Goal: Book appointment/travel/reservation

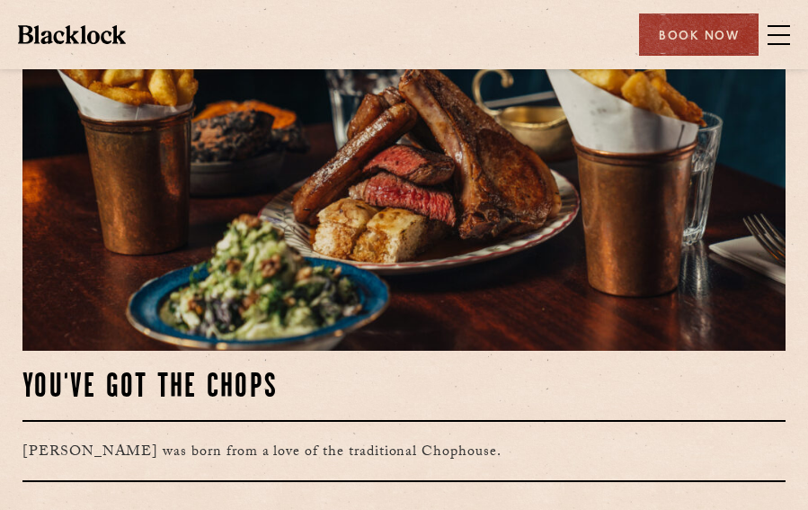
scroll to position [539, 0]
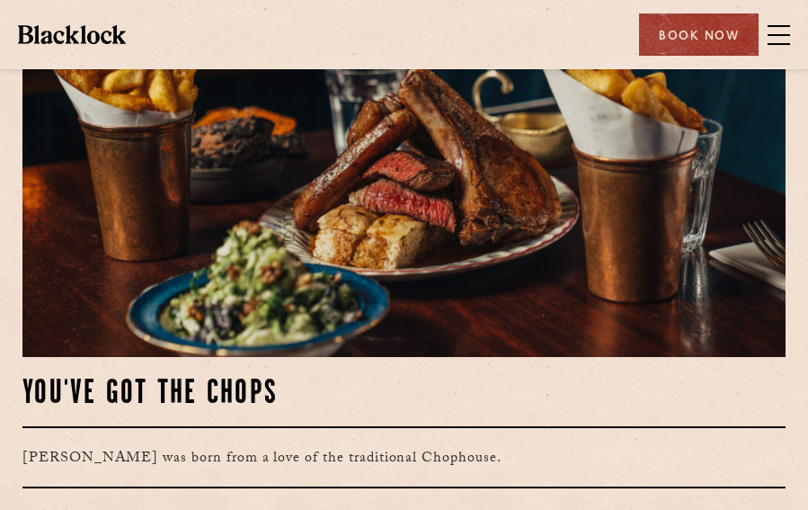
click at [807, 34] on div "Restaurants Soho City Shoreditch Covent Garden Canary Wharf Manchester Birmingh…" at bounding box center [404, 34] width 808 height 69
click at [788, 34] on span at bounding box center [778, 35] width 22 height 2
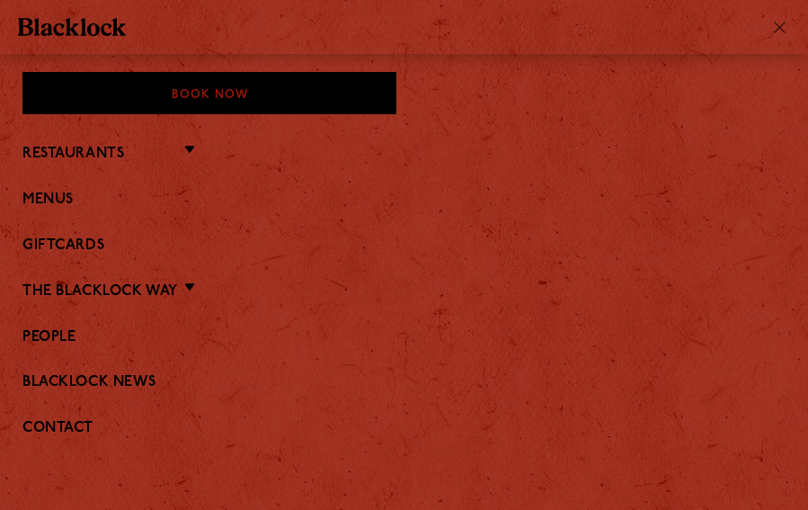
click at [67, 187] on li "Menus" at bounding box center [403, 198] width 763 height 23
click at [59, 198] on link "Menus" at bounding box center [403, 199] width 763 height 17
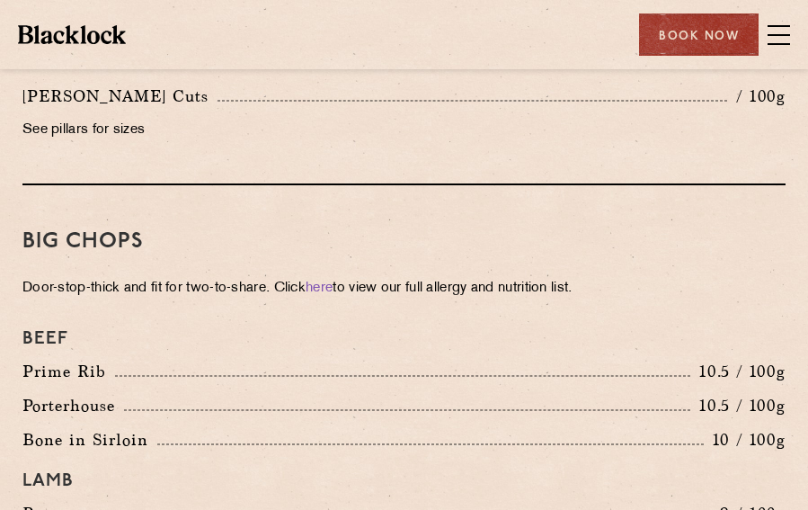
scroll to position [2157, 0]
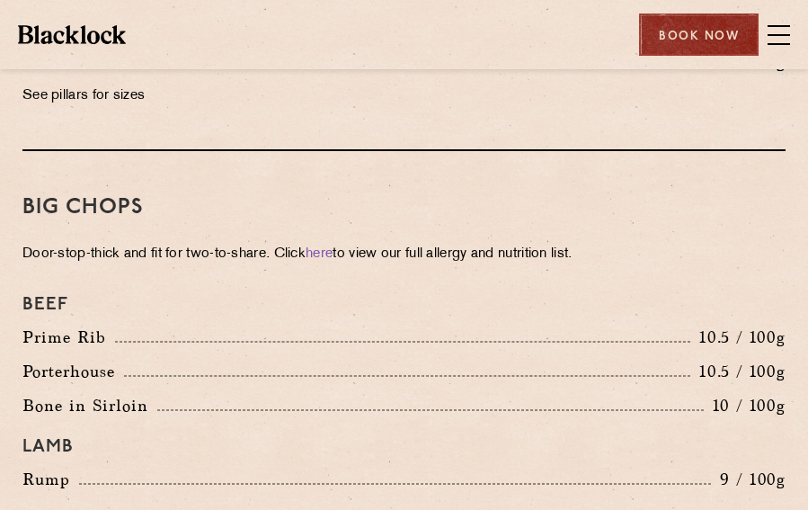
click at [708, 24] on div "Book Now" at bounding box center [699, 34] width 120 height 42
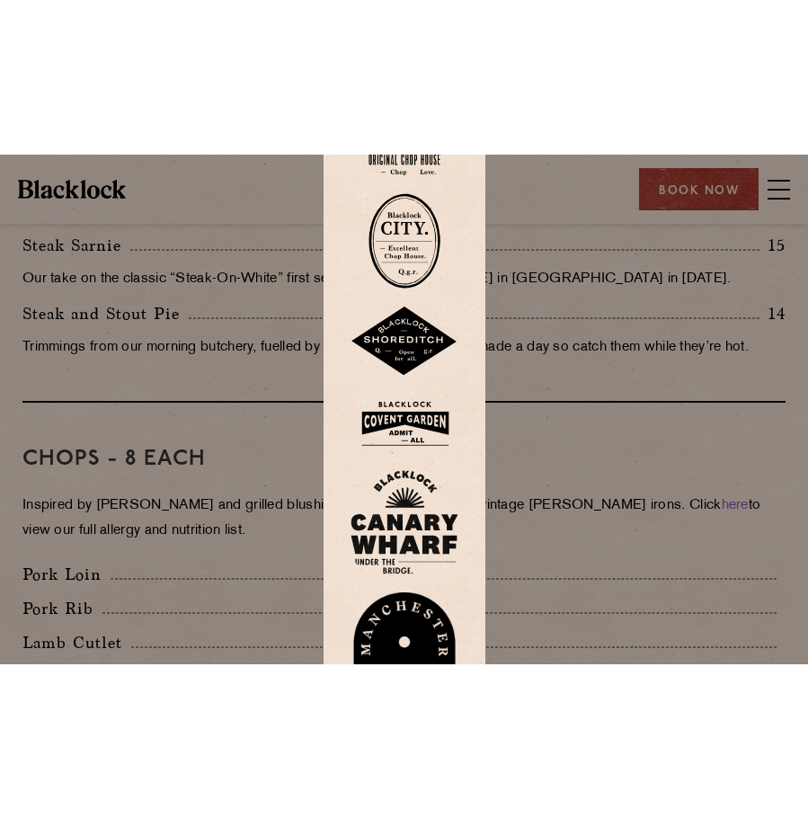
scroll to position [1258, 0]
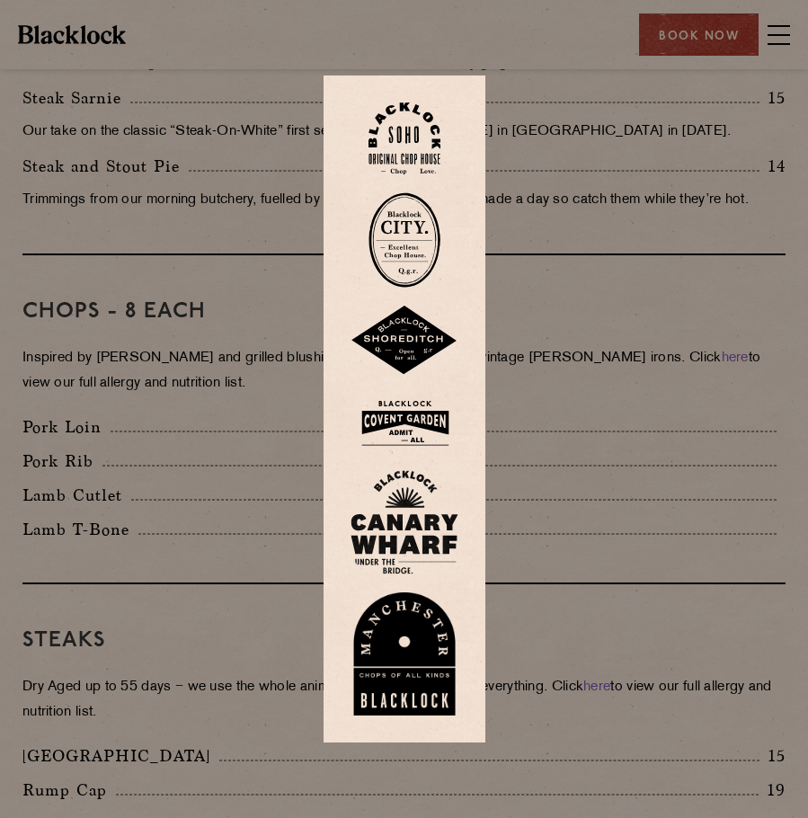
click at [435, 419] on img at bounding box center [404, 423] width 108 height 58
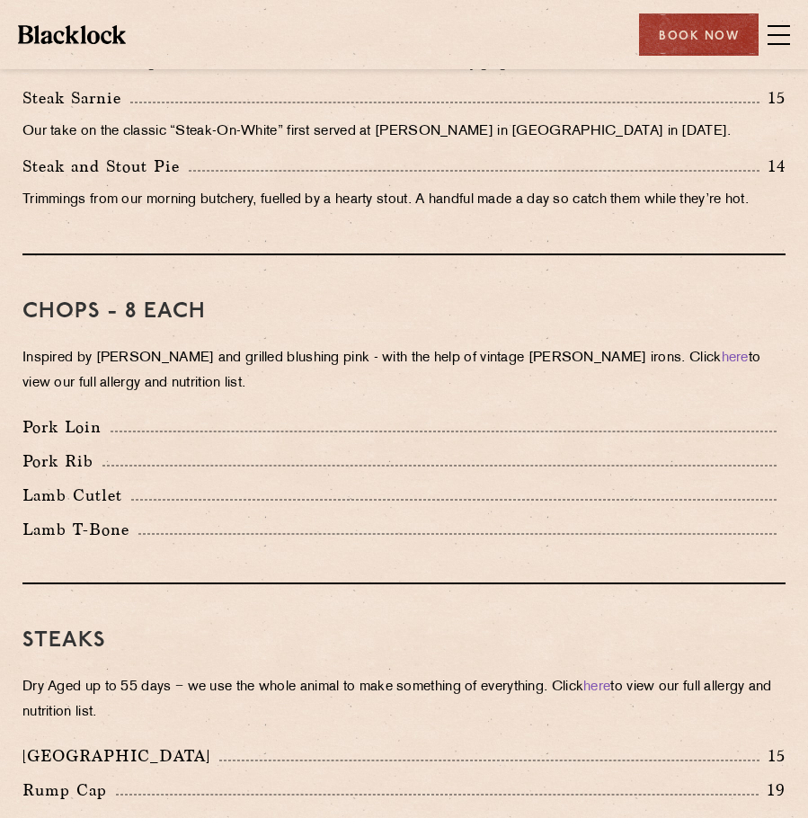
click at [780, 46] on span at bounding box center [778, 35] width 22 height 27
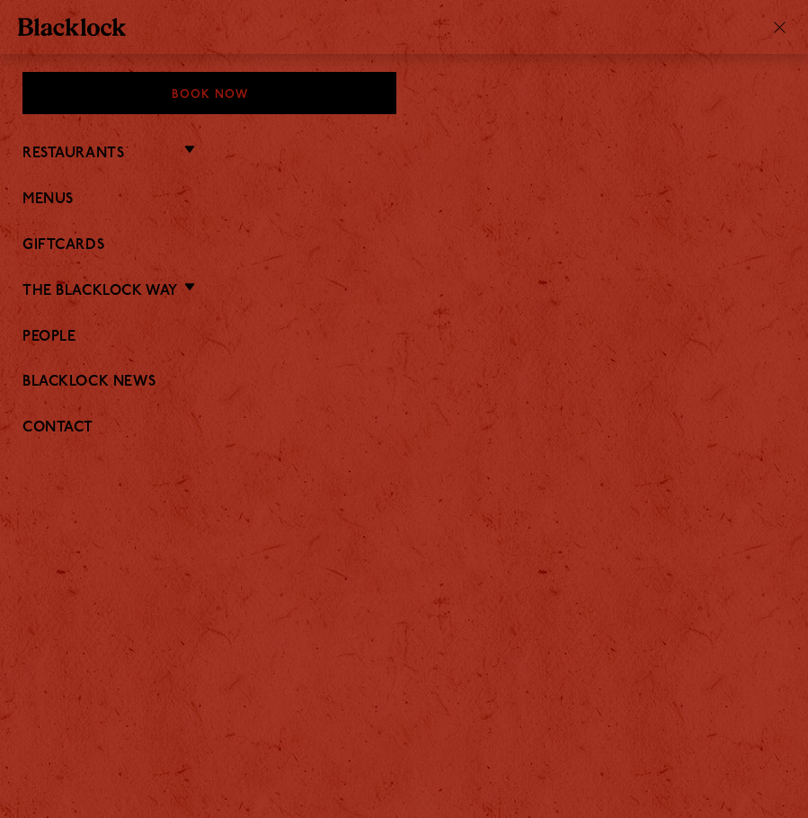
click at [201, 149] on li "Restaurants Soho City Covent Garden Shoreditch Canary Wharf Manchester Birmingh…" at bounding box center [403, 152] width 763 height 23
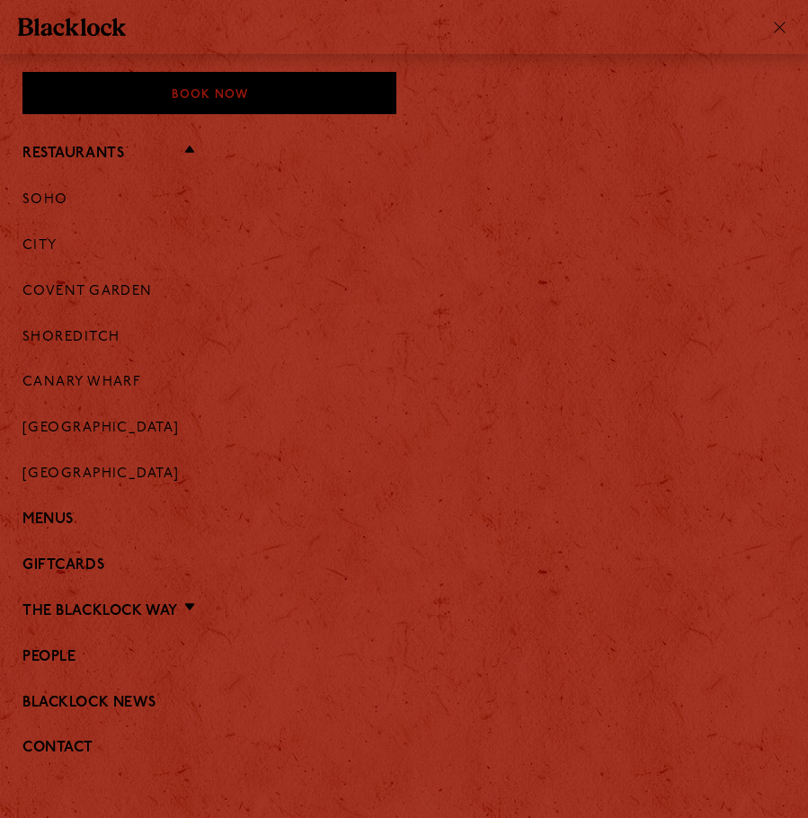
click at [67, 350] on ul "Soho City Covent Garden Shoreditch Canary Wharf Manchester Birmingham" at bounding box center [403, 324] width 763 height 320
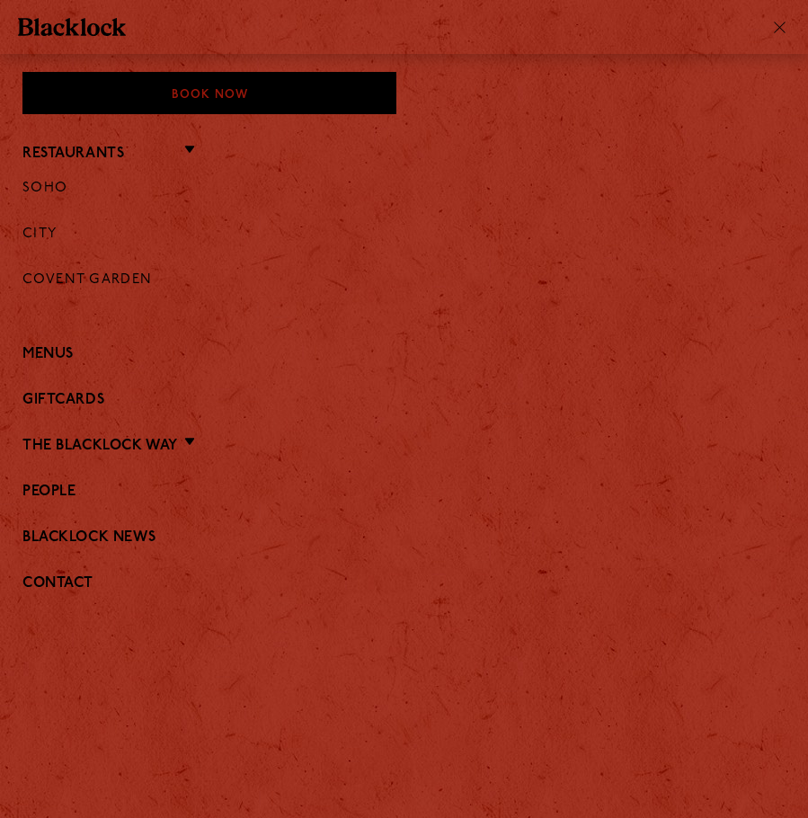
drag, startPoint x: 76, startPoint y: 340, endPoint x: 123, endPoint y: 314, distance: 53.5
click at [76, 340] on ul "Restaurants Soho City Covent Garden Shoreditch Canary Wharf Manchester Birmingh…" at bounding box center [403, 367] width 763 height 507
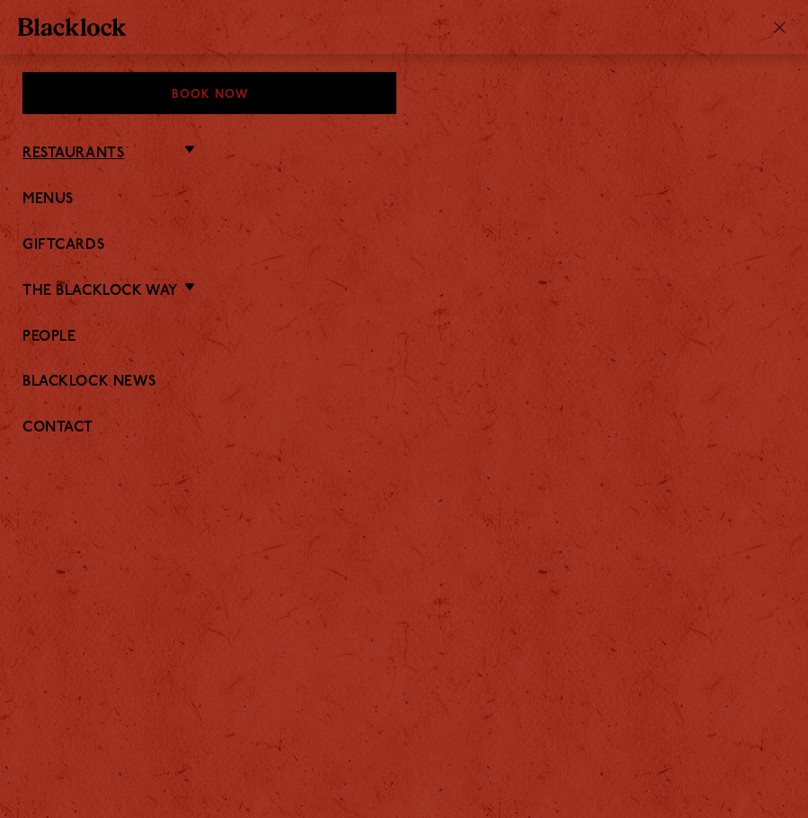
click at [78, 146] on link "Restaurants" at bounding box center [73, 154] width 102 height 17
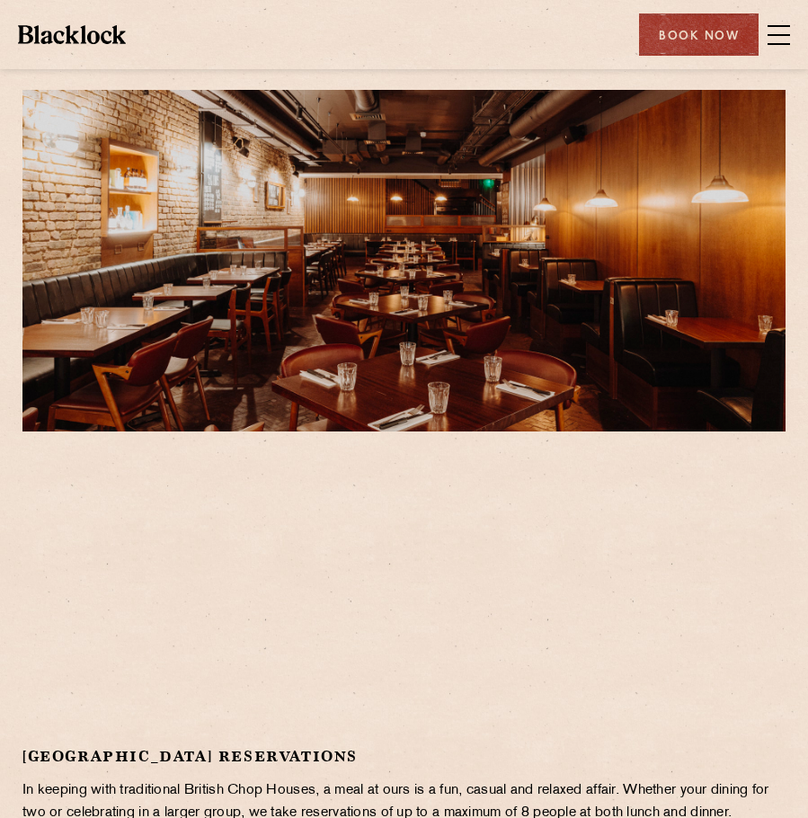
click at [786, 37] on span at bounding box center [778, 35] width 22 height 27
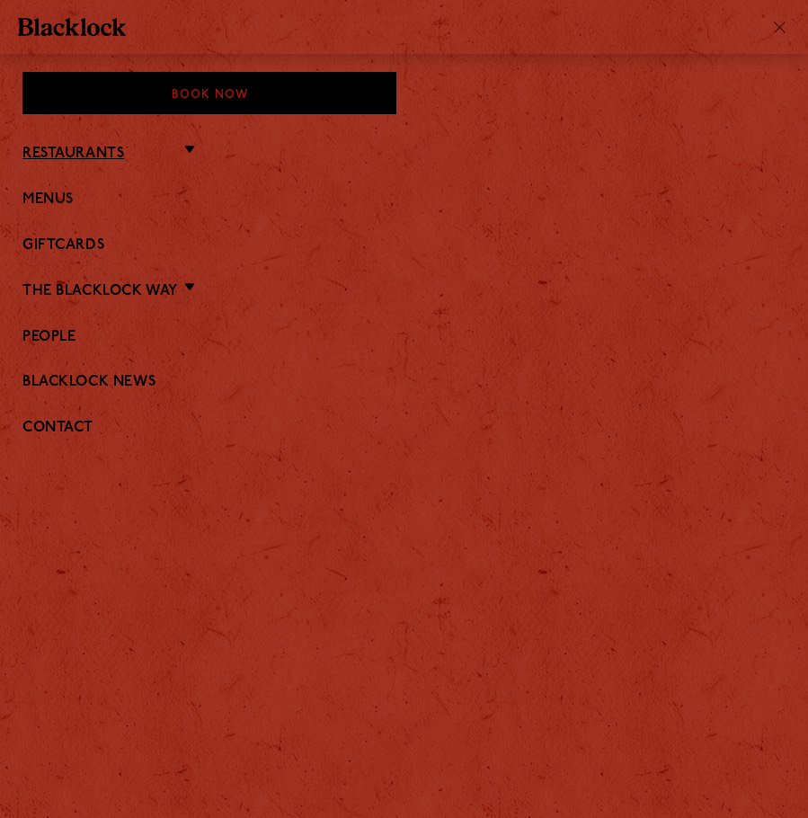
click at [90, 153] on link "Restaurants" at bounding box center [73, 154] width 102 height 17
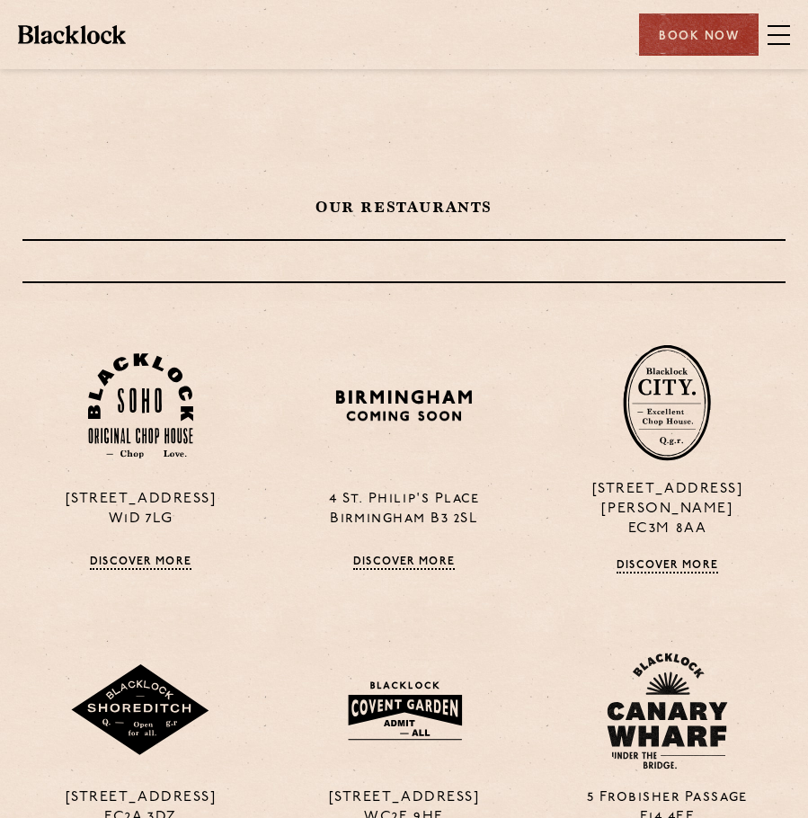
scroll to position [449, 0]
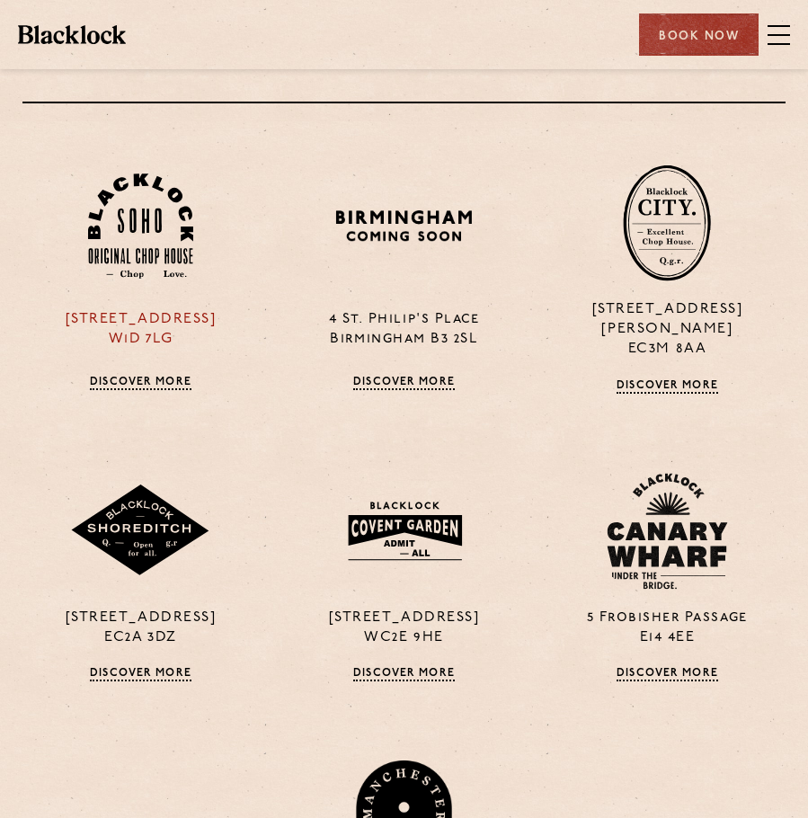
click at [155, 376] on link "Discover More" at bounding box center [141, 383] width 102 height 14
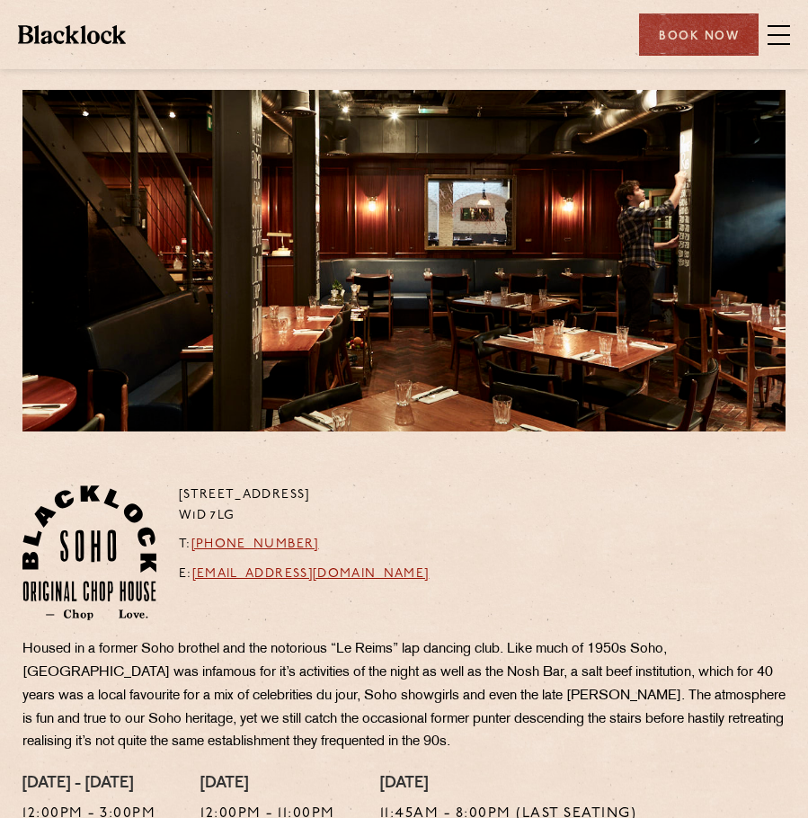
click at [791, 45] on div "Restaurants Soho City Shoreditch Covent Garden Canary Wharf Manchester Birmingh…" at bounding box center [404, 34] width 808 height 69
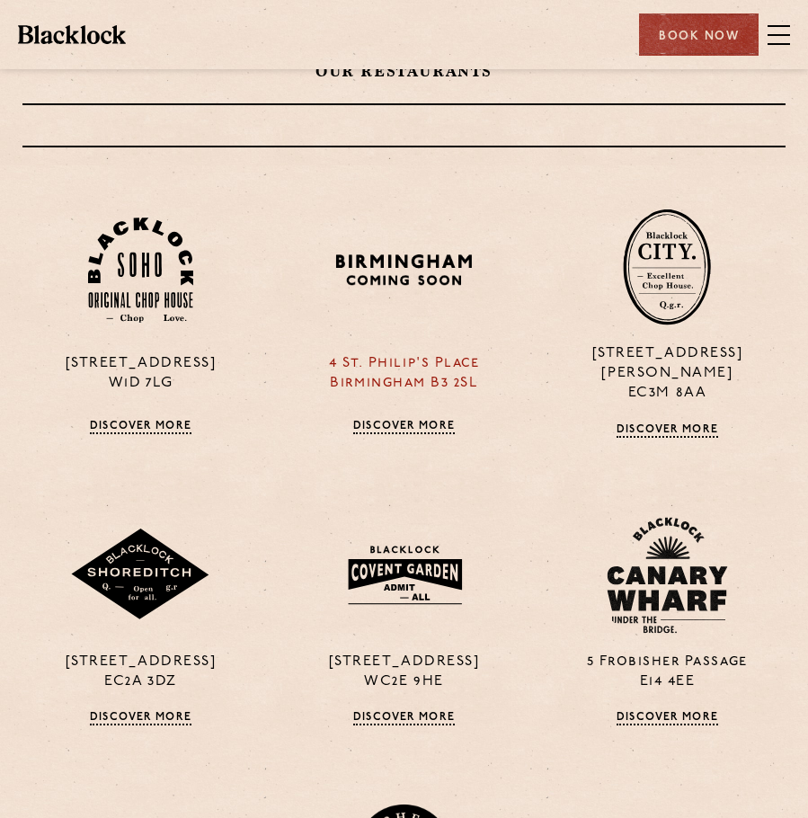
scroll to position [449, 0]
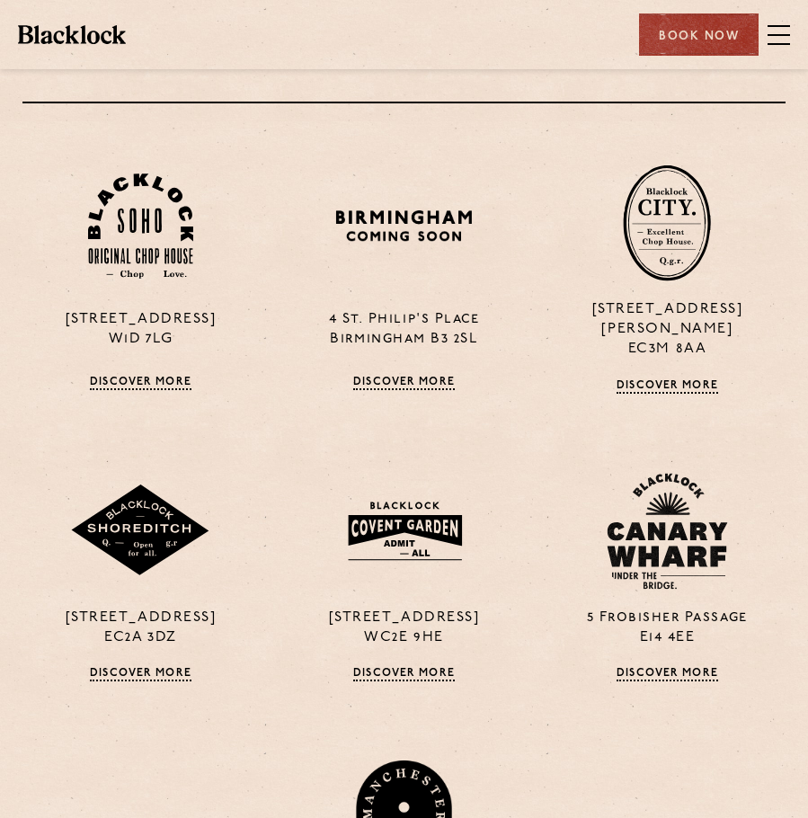
click at [151, 662] on div "24 Great Windmill Street W1D 7LG Discover More 4 St. Philip's Place Birmingham …" at bounding box center [404, 588] width 790 height 935
click at [155, 667] on link "Discover More" at bounding box center [141, 674] width 102 height 14
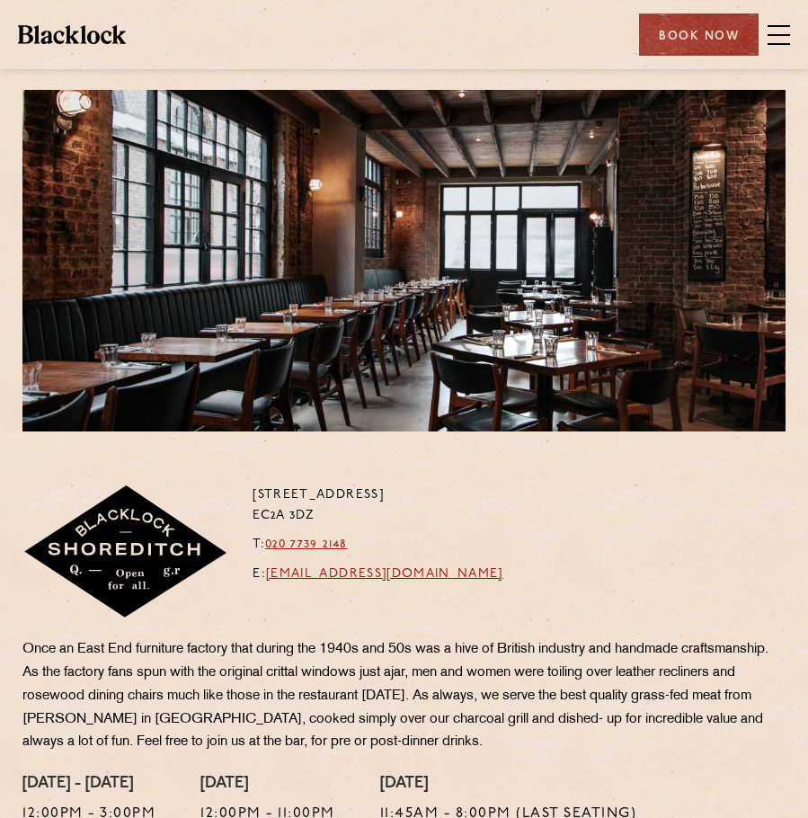
click at [785, 40] on span at bounding box center [778, 35] width 22 height 27
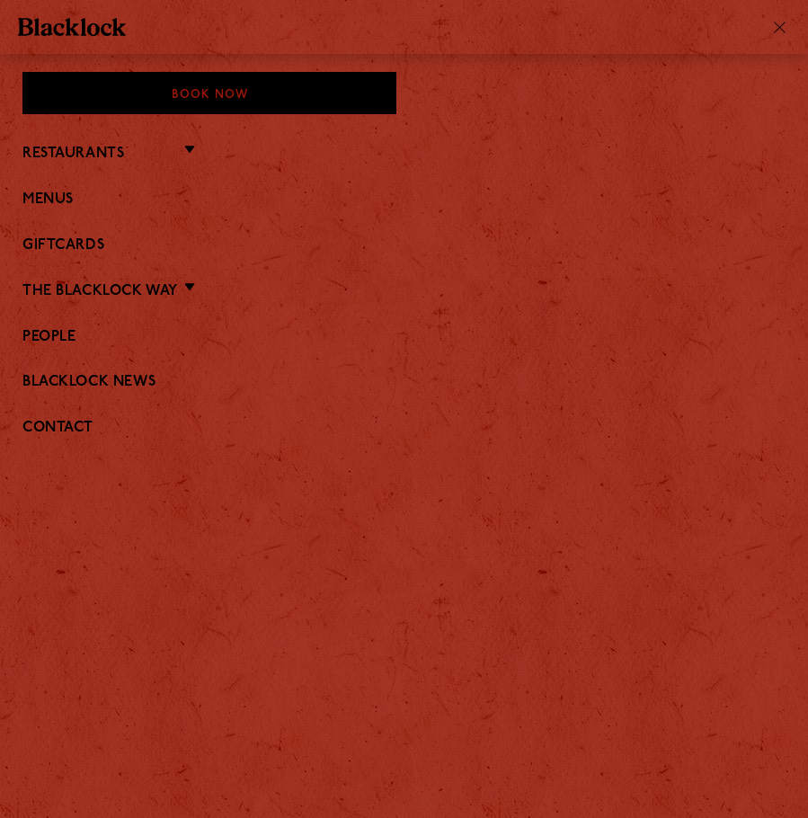
click at [168, 147] on li "Restaurants Soho City Covent Garden Shoreditch Canary Wharf Manchester Birmingh…" at bounding box center [403, 152] width 763 height 23
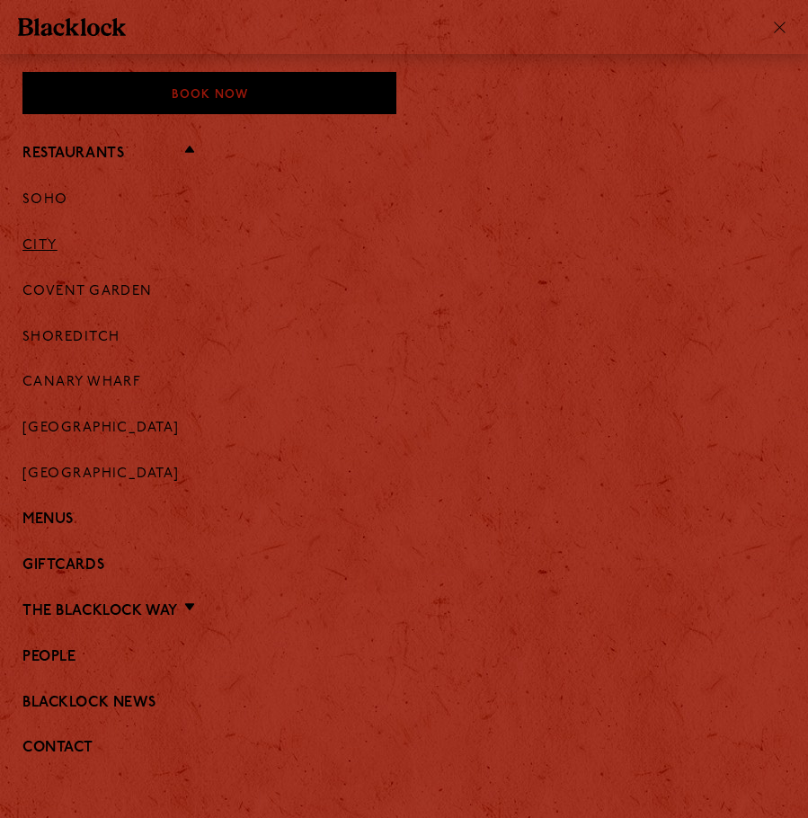
click at [49, 253] on link "City" at bounding box center [39, 246] width 35 height 16
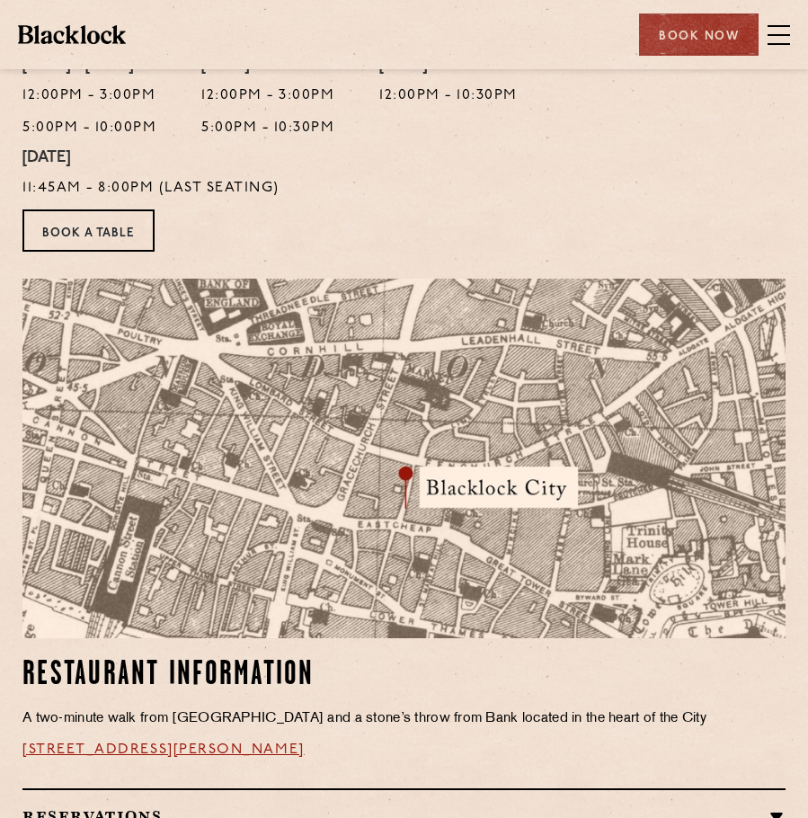
scroll to position [719, 0]
click at [772, 26] on span at bounding box center [778, 26] width 22 height 2
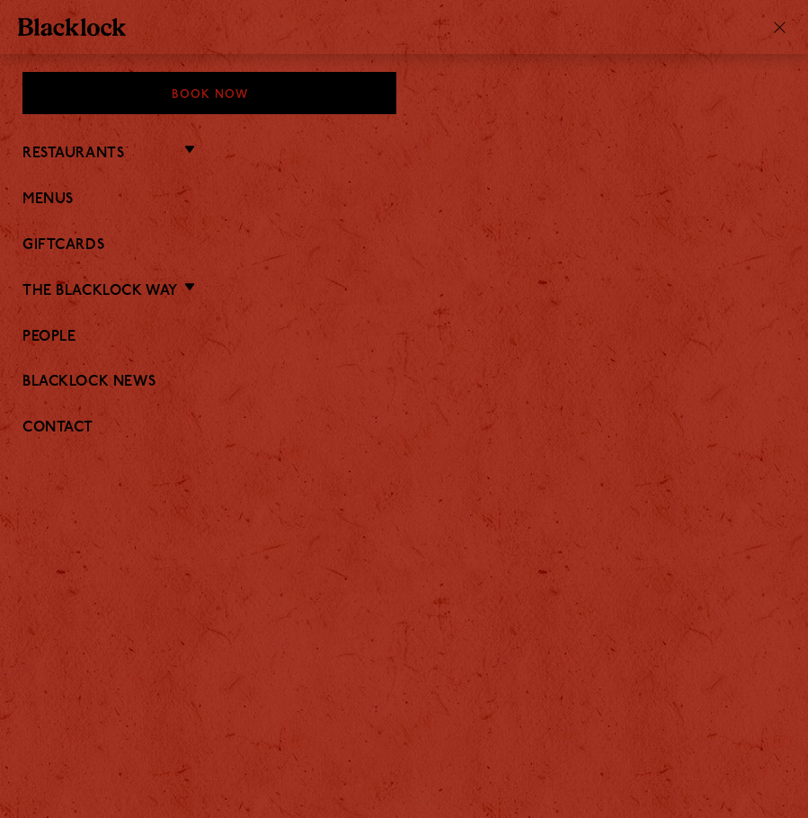
click at [129, 155] on li "Restaurants Soho City Covent Garden Shoreditch Canary Wharf Manchester Birmingh…" at bounding box center [403, 152] width 763 height 23
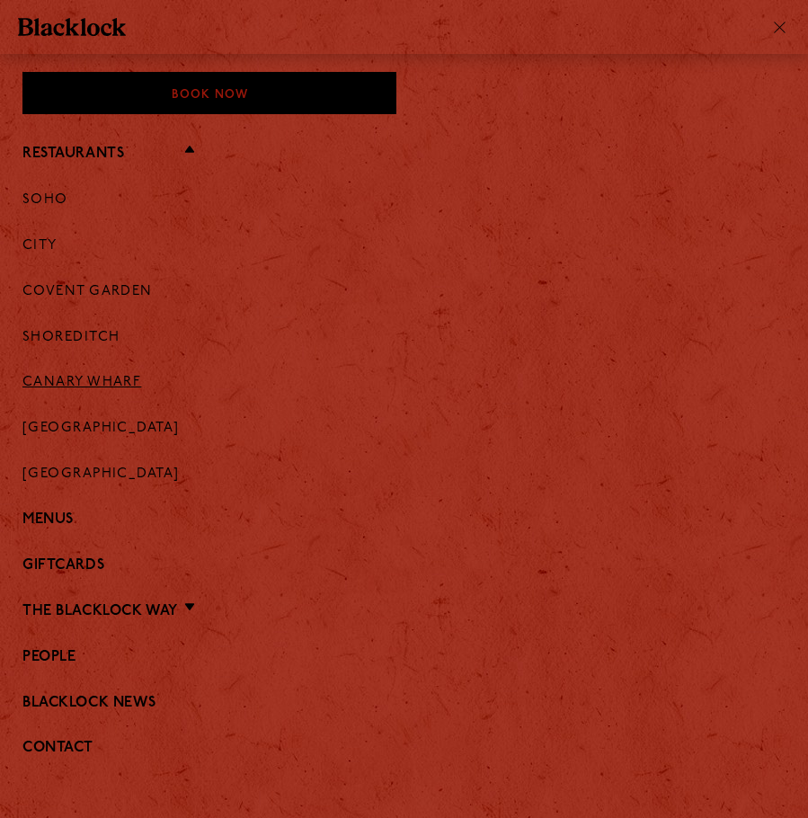
click at [55, 383] on link "Canary Wharf" at bounding box center [81, 383] width 119 height 16
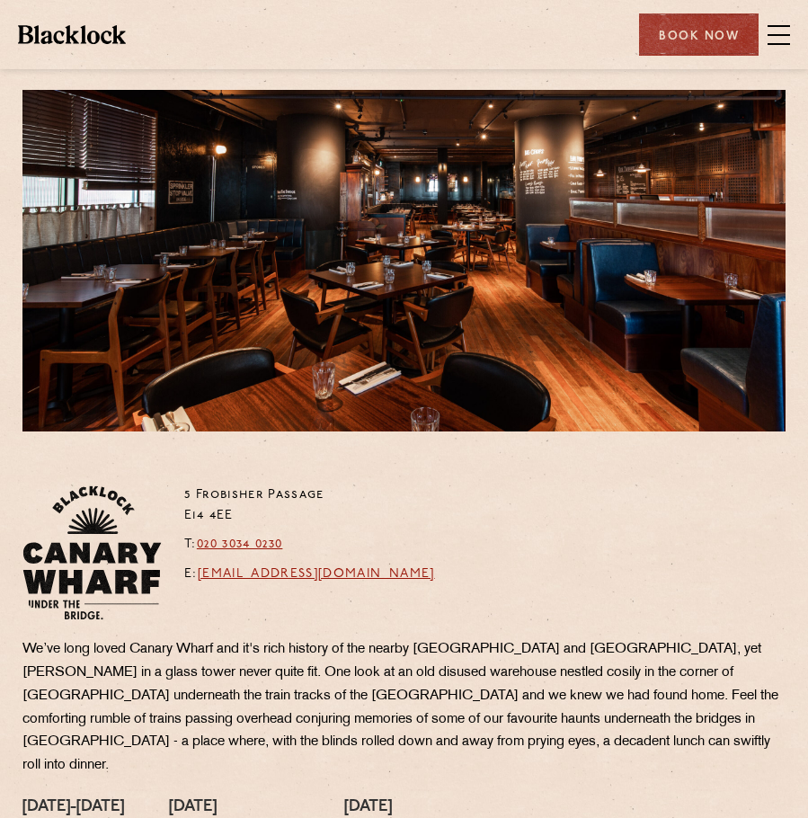
click at [782, 30] on span at bounding box center [778, 35] width 22 height 27
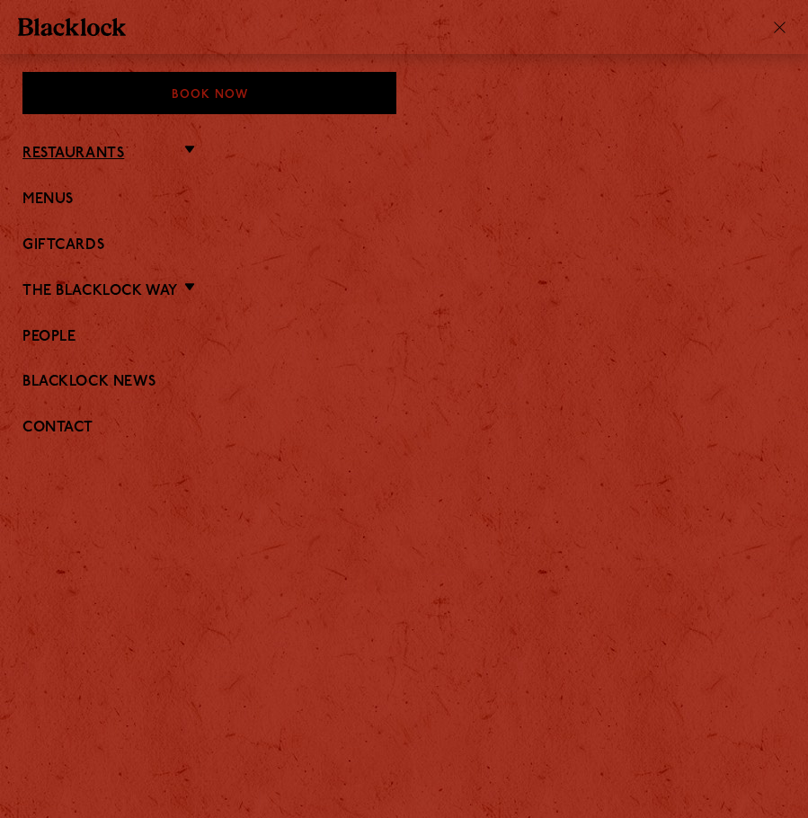
click at [105, 155] on link "Restaurants" at bounding box center [73, 154] width 102 height 17
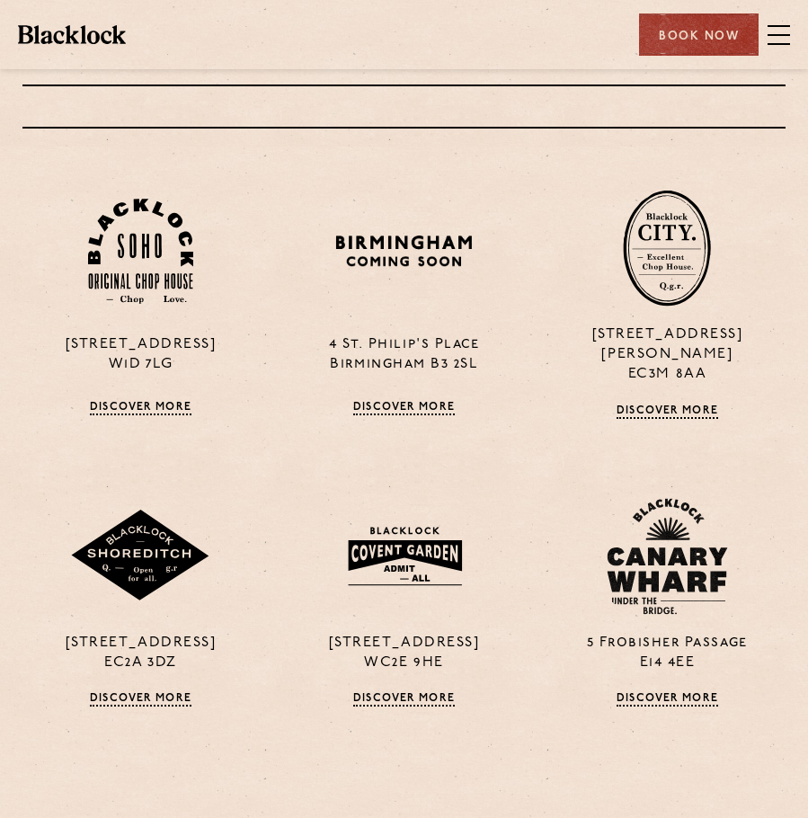
scroll to position [449, 0]
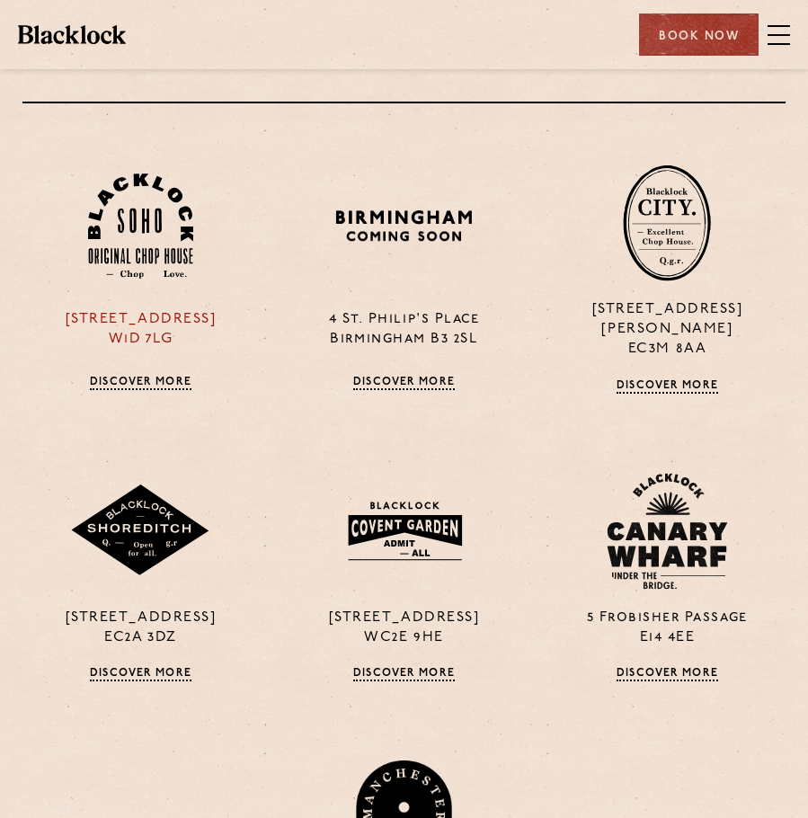
click at [123, 356] on div "24 Great Windmill Street W1D 7LG Discover More" at bounding box center [140, 278] width 263 height 229
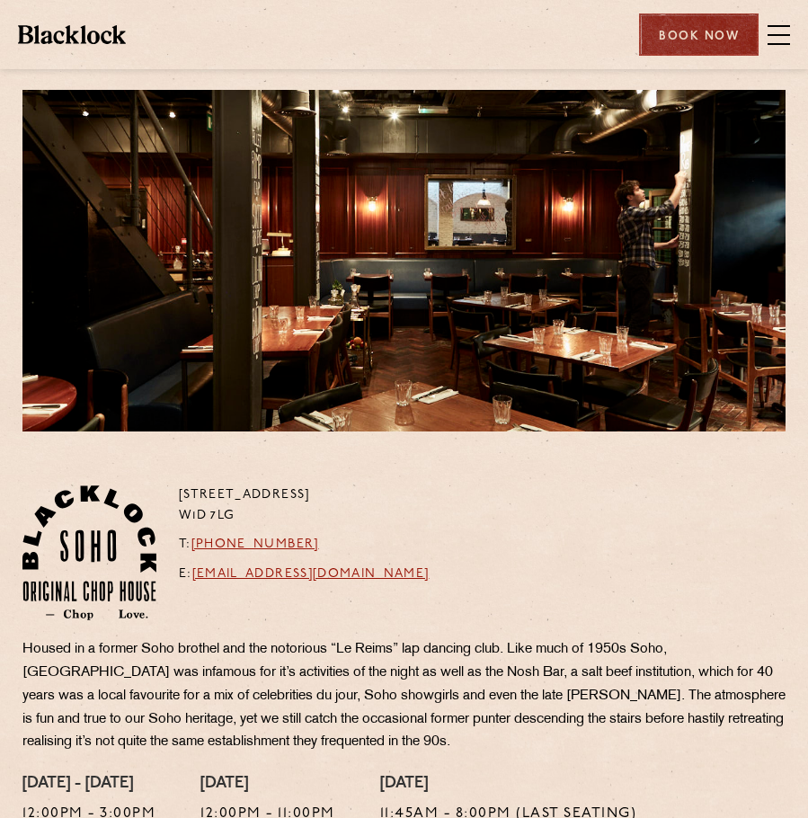
click at [693, 43] on div "Book Now" at bounding box center [699, 34] width 120 height 42
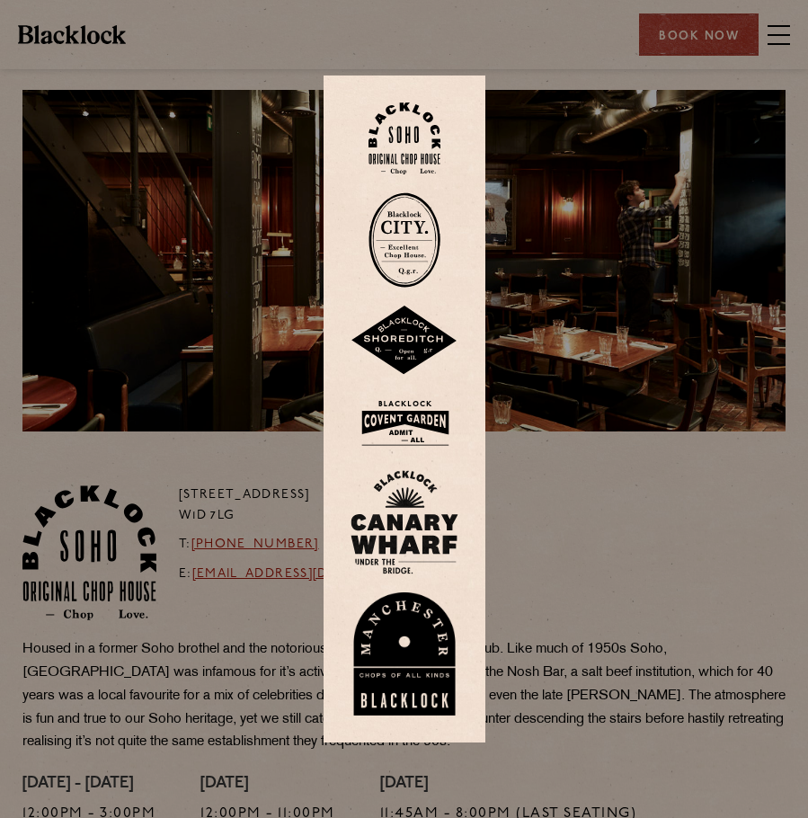
click at [417, 137] on img at bounding box center [404, 138] width 72 height 73
